Goal: Task Accomplishment & Management: Manage account settings

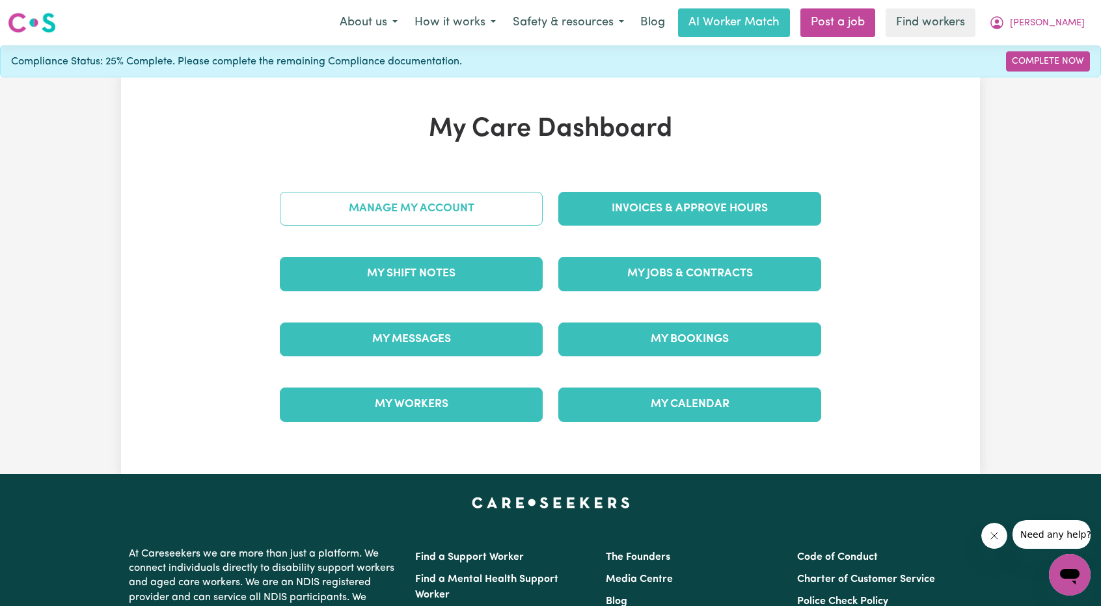
click at [508, 201] on link "Manage My Account" at bounding box center [411, 209] width 263 height 34
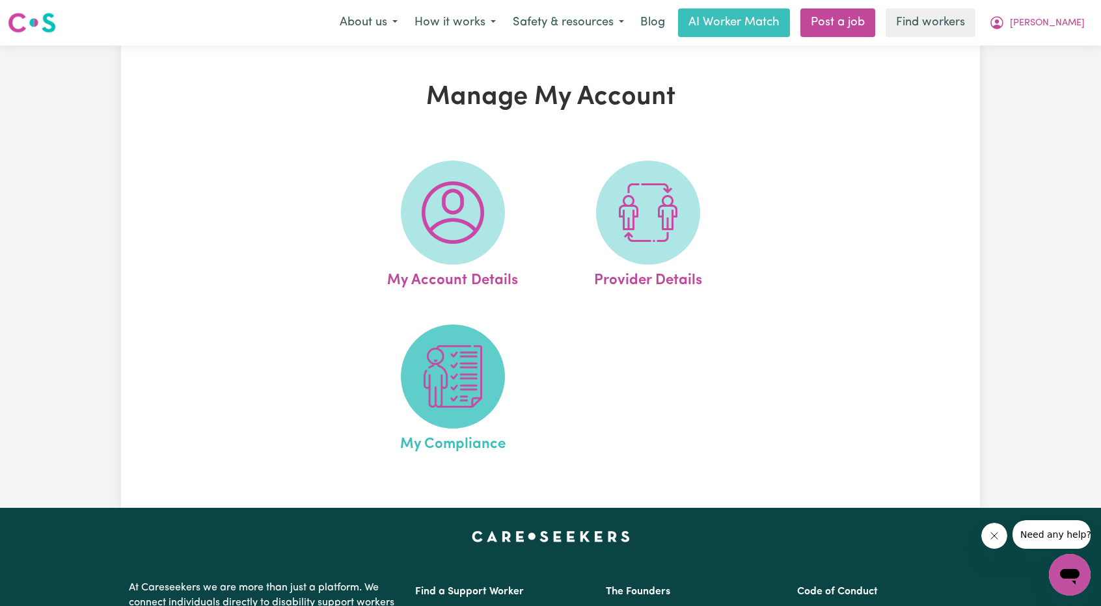
click at [439, 358] on img at bounding box center [453, 377] width 62 height 62
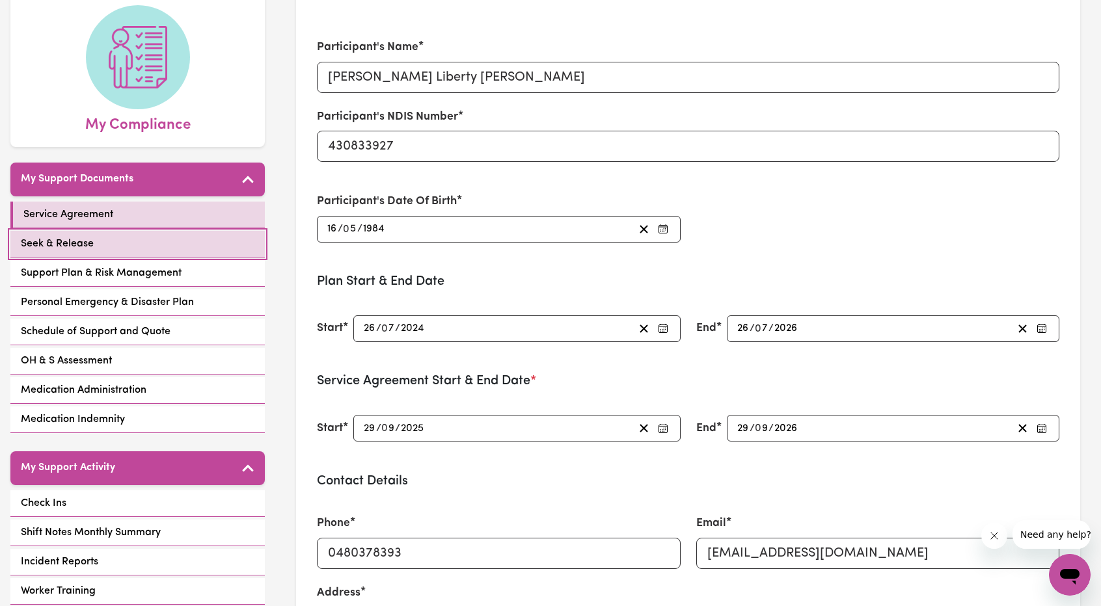
click at [105, 231] on link "Seek & Release" at bounding box center [137, 244] width 254 height 27
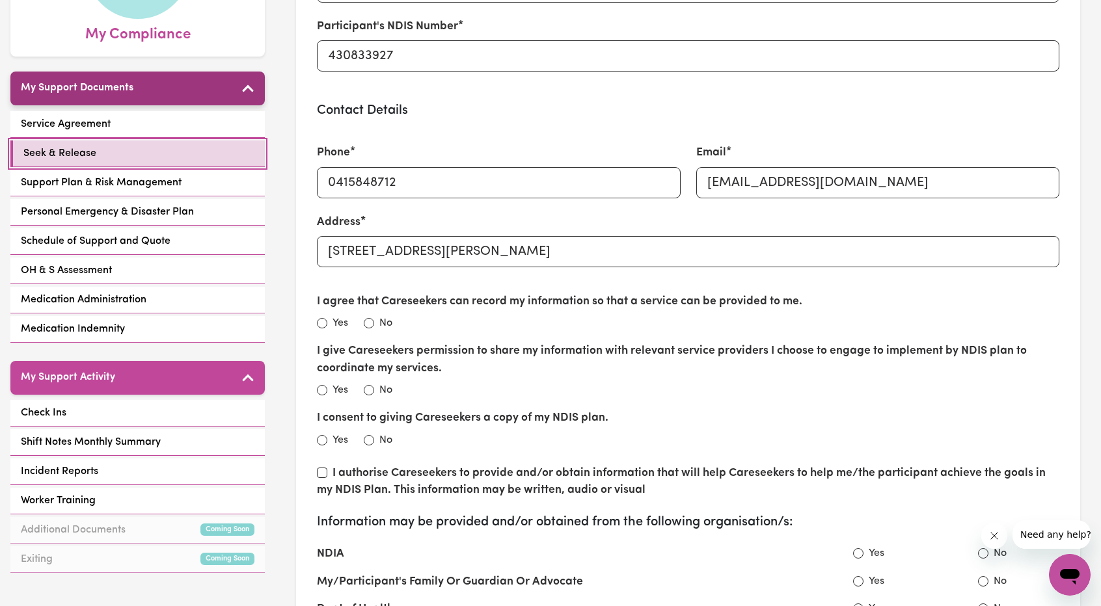
scroll to position [130, 0]
